Goal: Information Seeking & Learning: Understand process/instructions

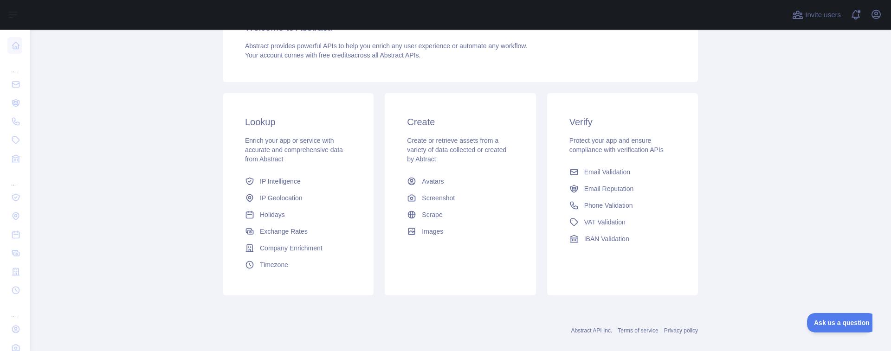
scroll to position [100, 0]
click at [279, 180] on span "IP Intelligence" at bounding box center [280, 179] width 41 height 9
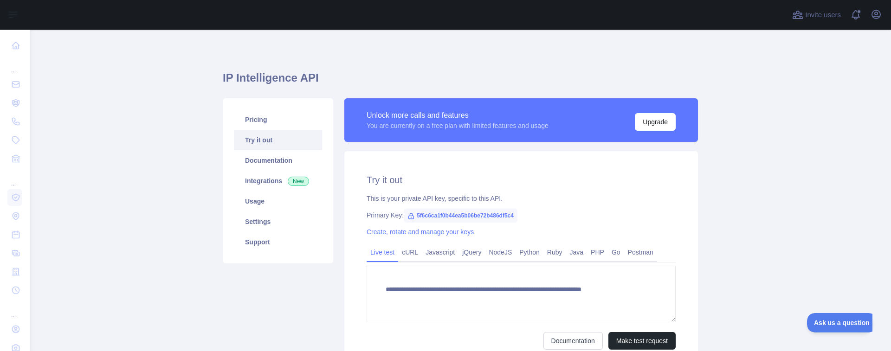
type textarea "**********"
drag, startPoint x: 518, startPoint y: 212, endPoint x: 413, endPoint y: 218, distance: 105.0
click at [413, 218] on div "Primary Key: 5f6c6ca1f0b44ea5b06be72b486df5c4" at bounding box center [521, 215] width 309 height 9
copy span "5f6c6ca1f0b44ea5b06be72b486df5c4"
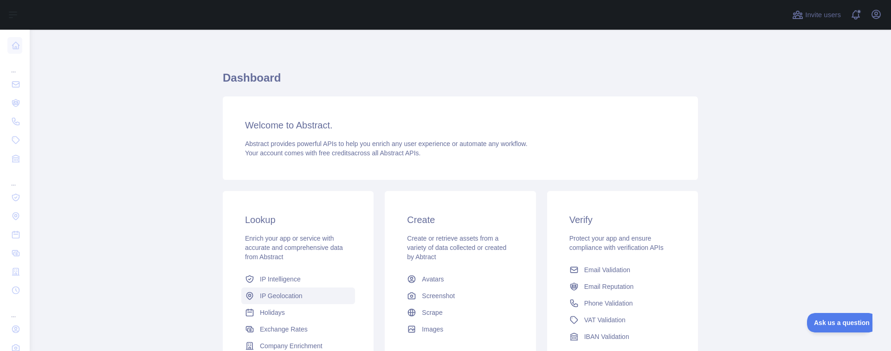
click at [276, 297] on span "IP Geolocation" at bounding box center [281, 295] width 43 height 9
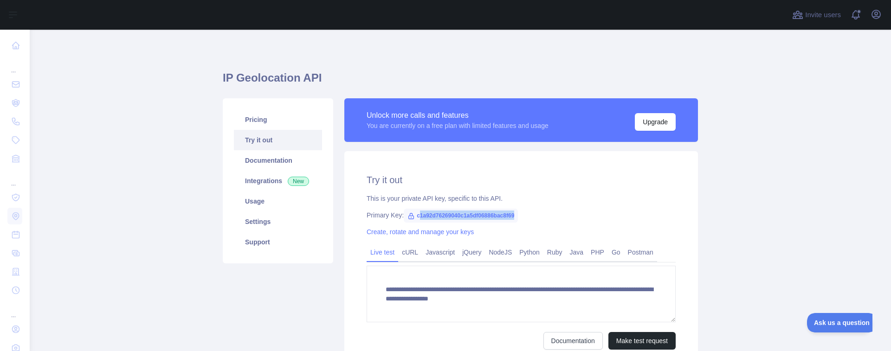
drag, startPoint x: 517, startPoint y: 215, endPoint x: 418, endPoint y: 215, distance: 99.3
click at [418, 215] on span "c1a92d76269040c1a5df06886bac8f69" at bounding box center [461, 216] width 114 height 14
copy span "c1a92d76269040c1a5df06886bac8f69"
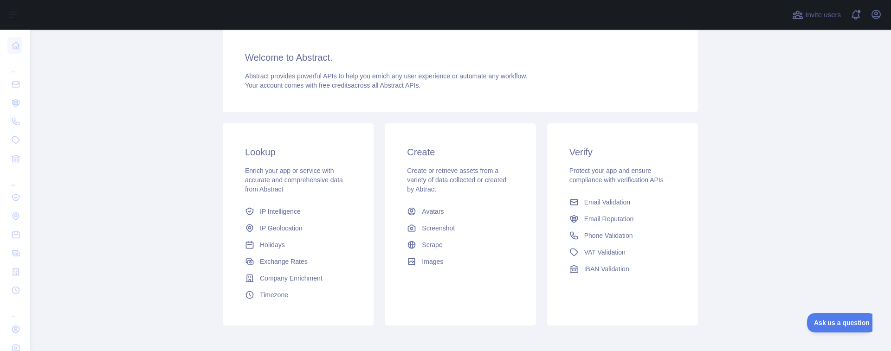
scroll to position [68, 0]
click at [614, 233] on span "Phone Validation" at bounding box center [608, 235] width 49 height 9
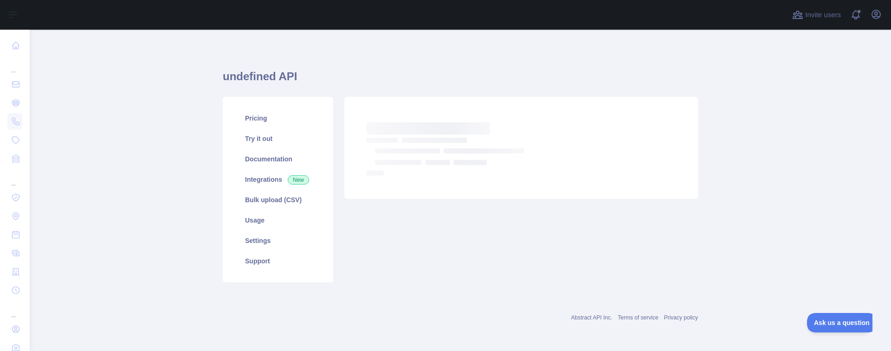
scroll to position [1, 0]
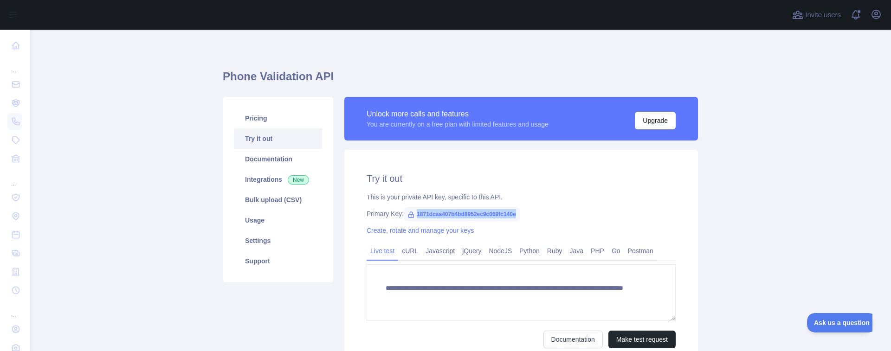
drag, startPoint x: 515, startPoint y: 215, endPoint x: 409, endPoint y: 207, distance: 106.1
click at [409, 207] on span "1871dcaa407b4bd8952ec9c069fc140e" at bounding box center [462, 214] width 116 height 14
copy span "1871dcaa407b4bd8952ec9c069fc140e"
